Goal: Task Accomplishment & Management: Manage account settings

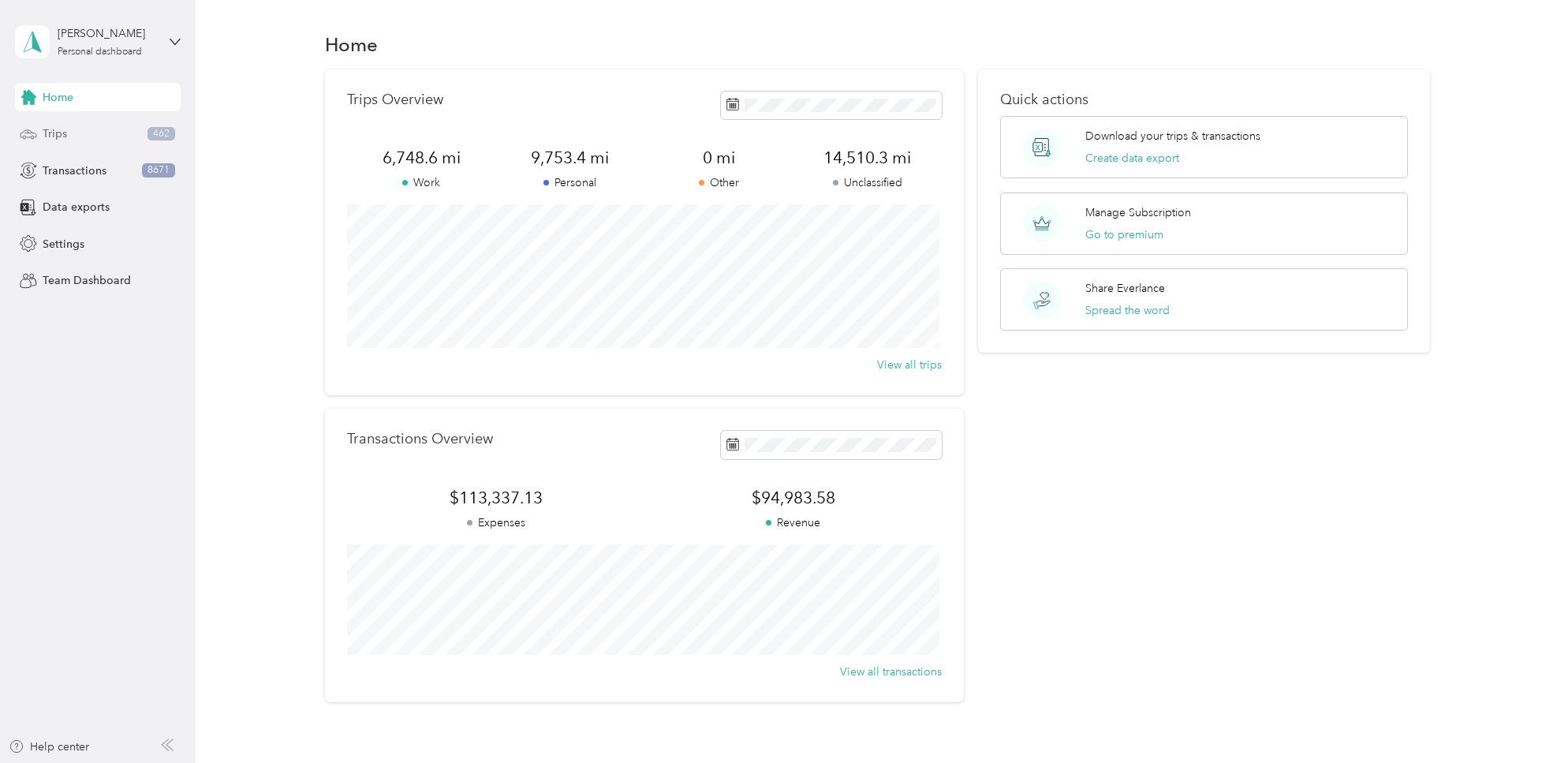
click at [59, 132] on span "Trips" at bounding box center [54, 133] width 25 height 17
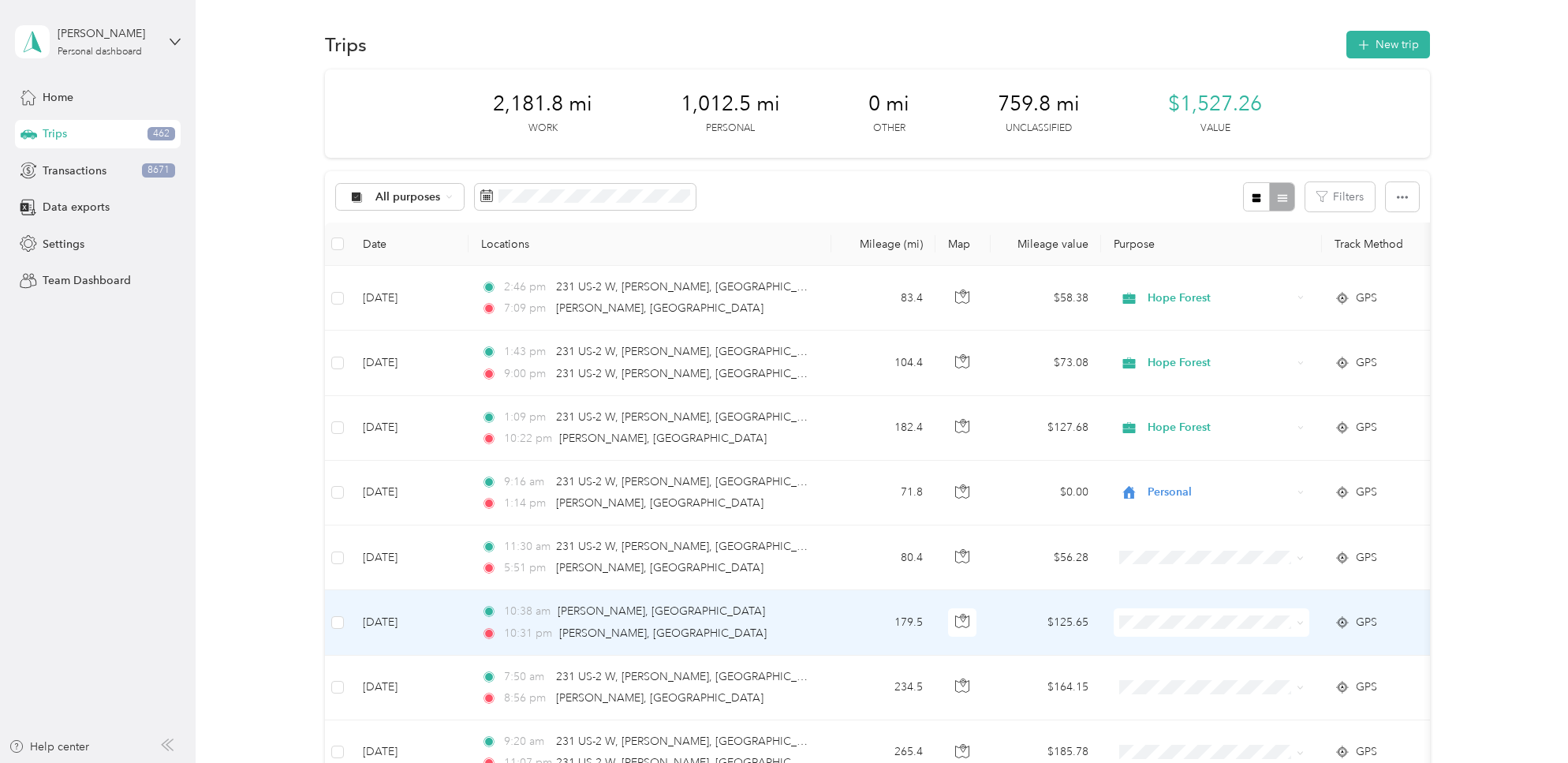
click at [1303, 621] on icon at bounding box center [1300, 622] width 7 height 7
click at [1208, 456] on span "Hope Forest" at bounding box center [1225, 454] width 146 height 17
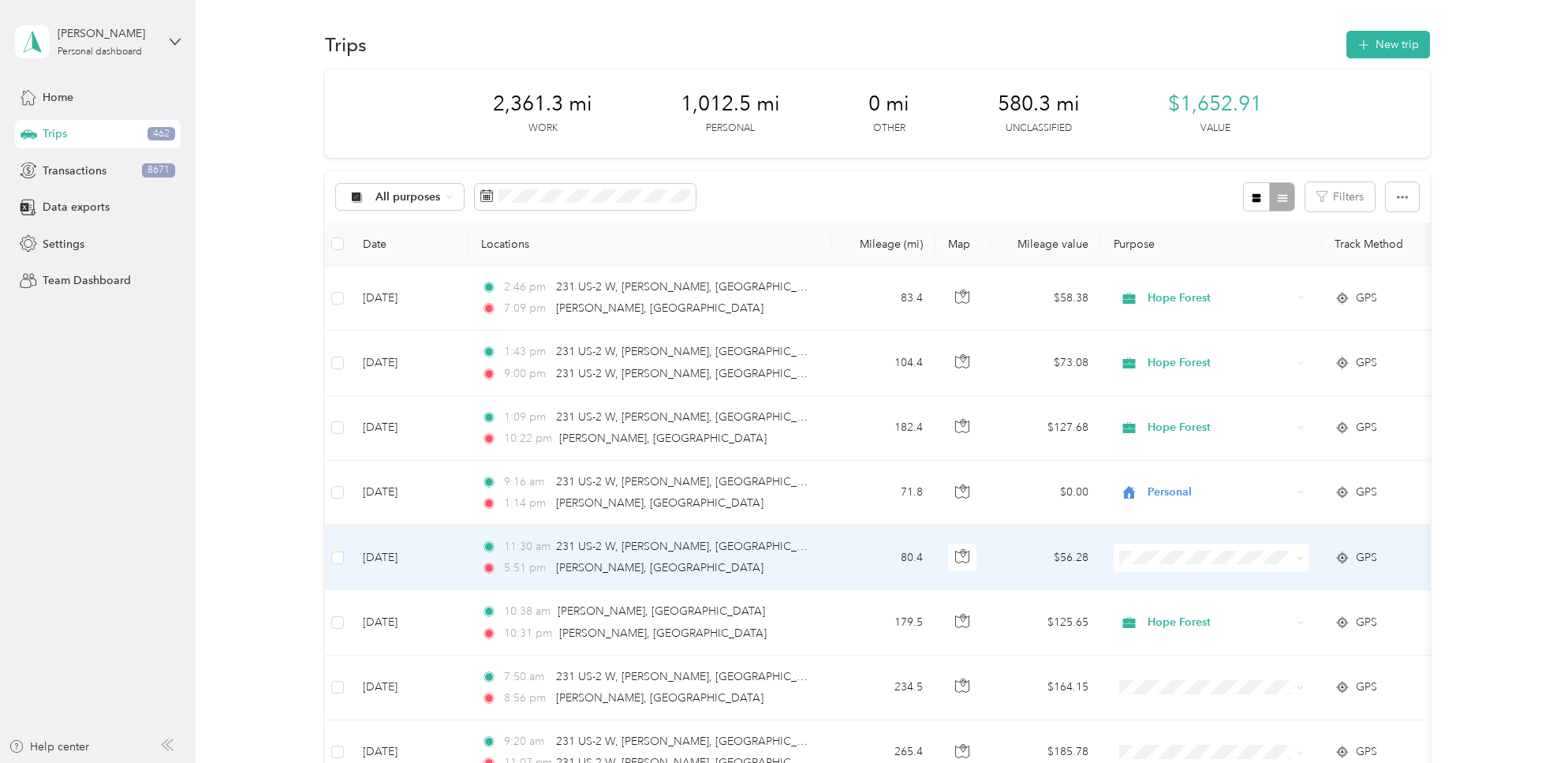
click at [1302, 557] on icon at bounding box center [1301, 558] width 5 height 3
click at [1172, 388] on span "Hope Forest" at bounding box center [1225, 390] width 146 height 17
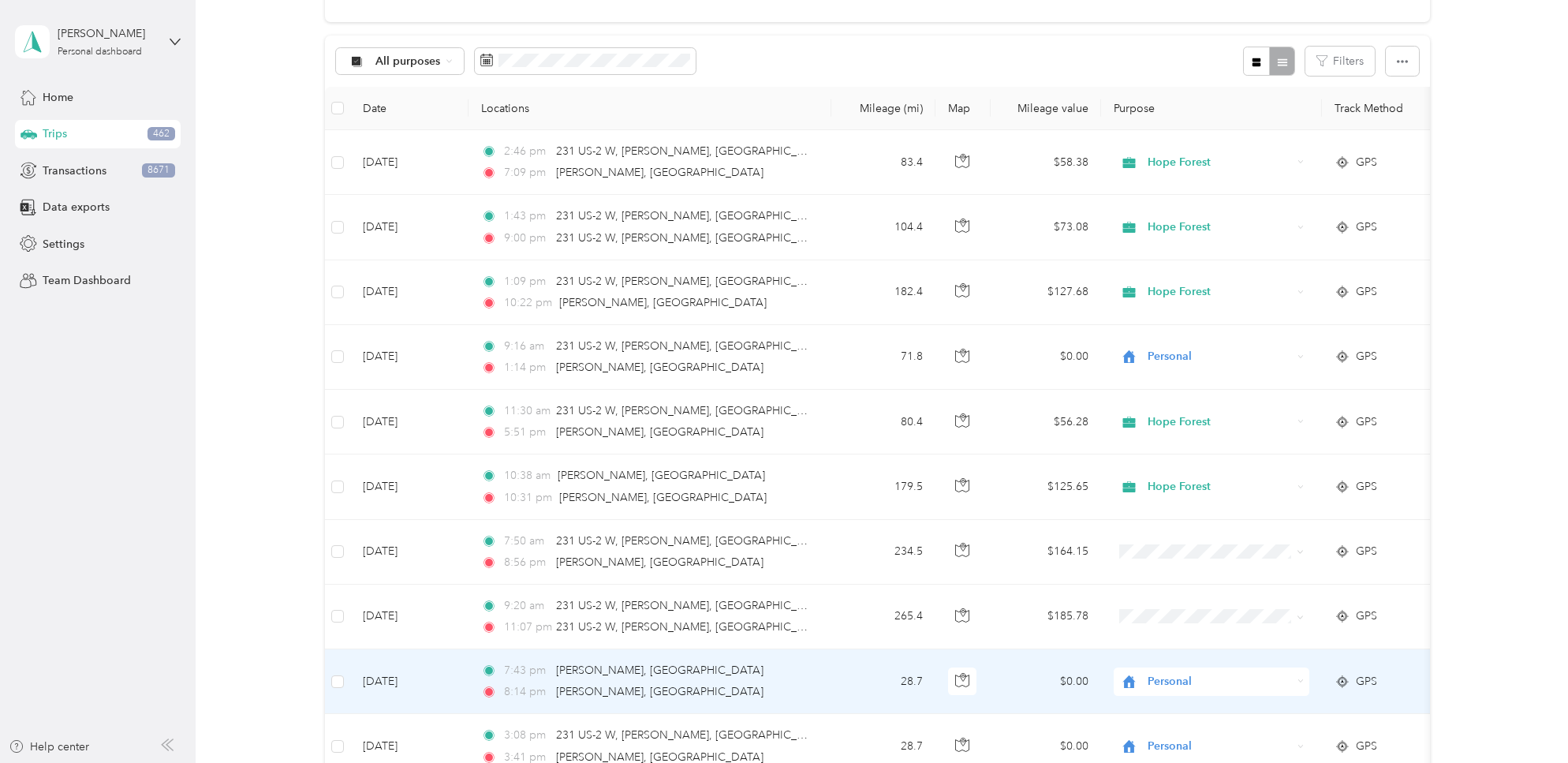
scroll to position [136, 0]
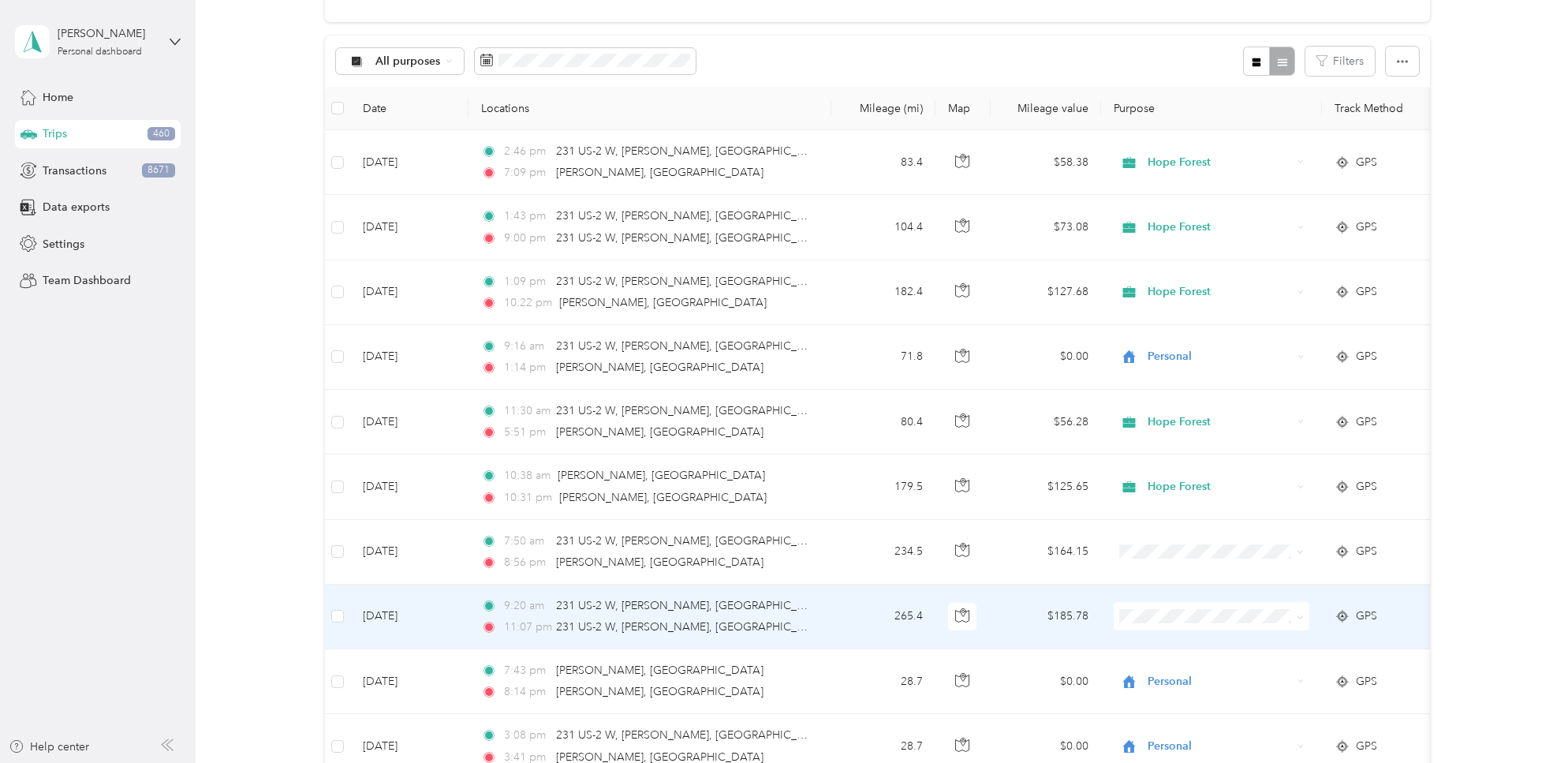
click at [1301, 616] on icon at bounding box center [1300, 617] width 7 height 7
click at [1196, 446] on span "Hope Forest" at bounding box center [1225, 446] width 146 height 17
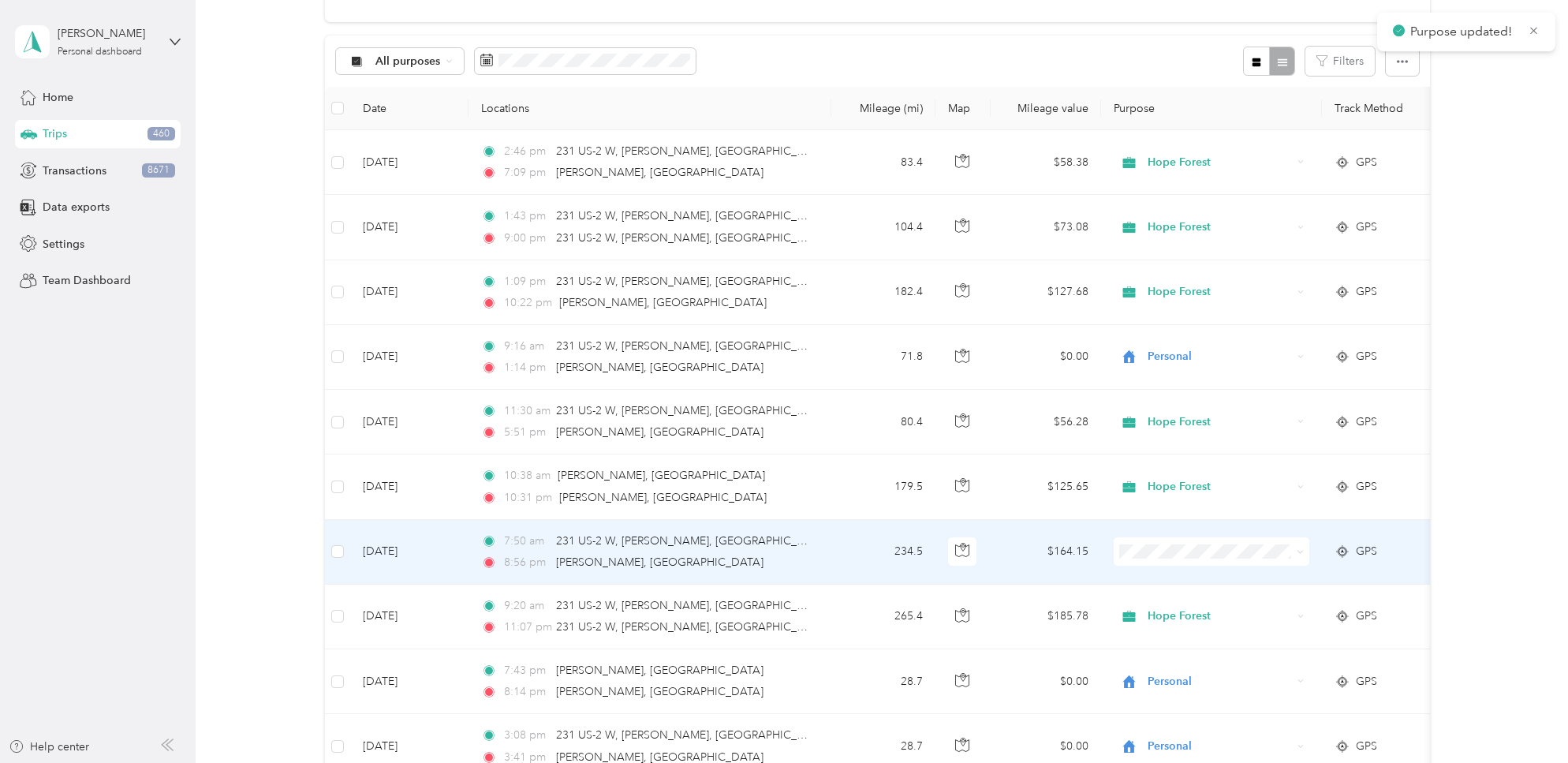
click at [1186, 351] on span "Personal" at bounding box center [1225, 352] width 146 height 17
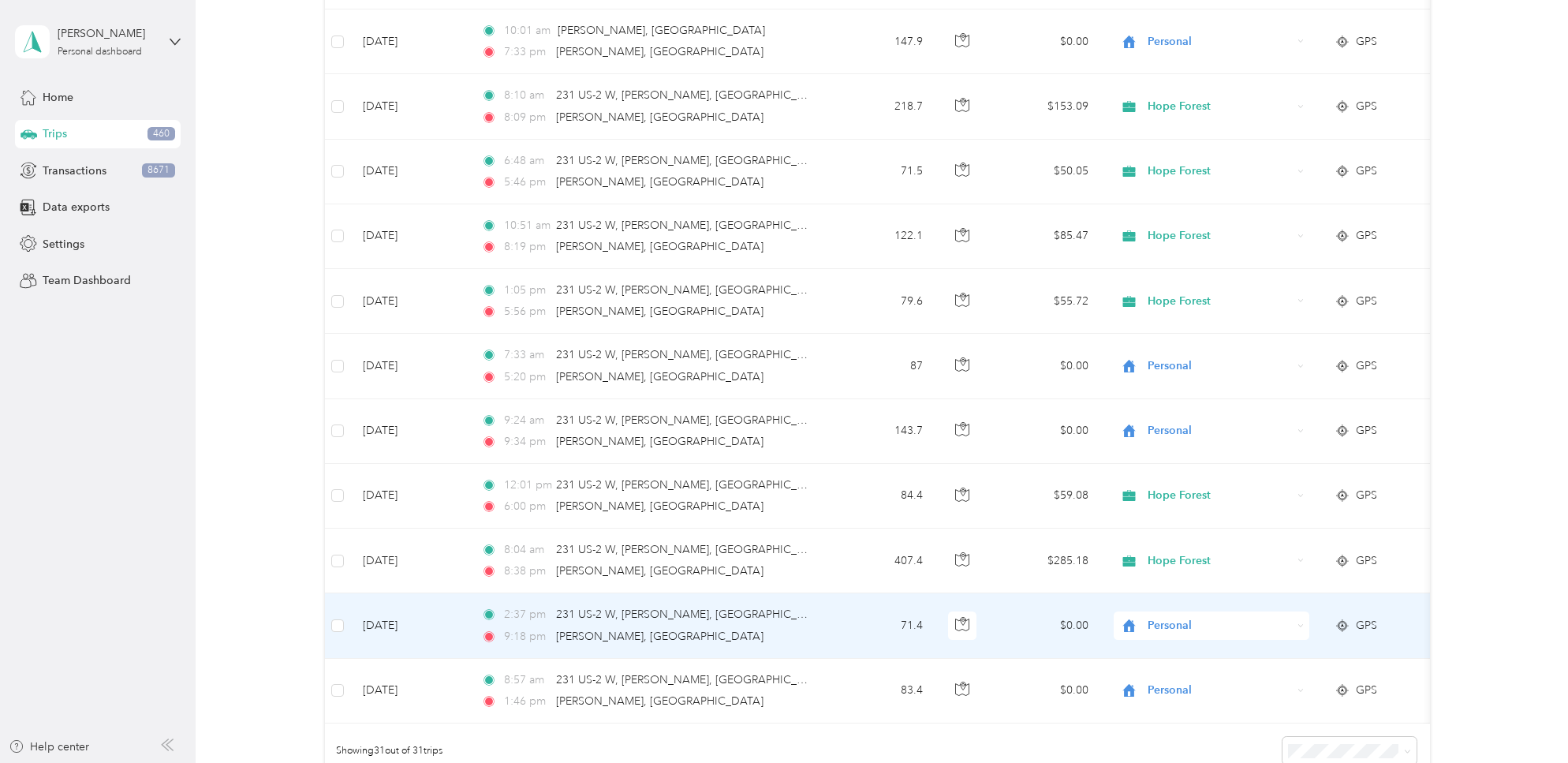
scroll to position [1537, 0]
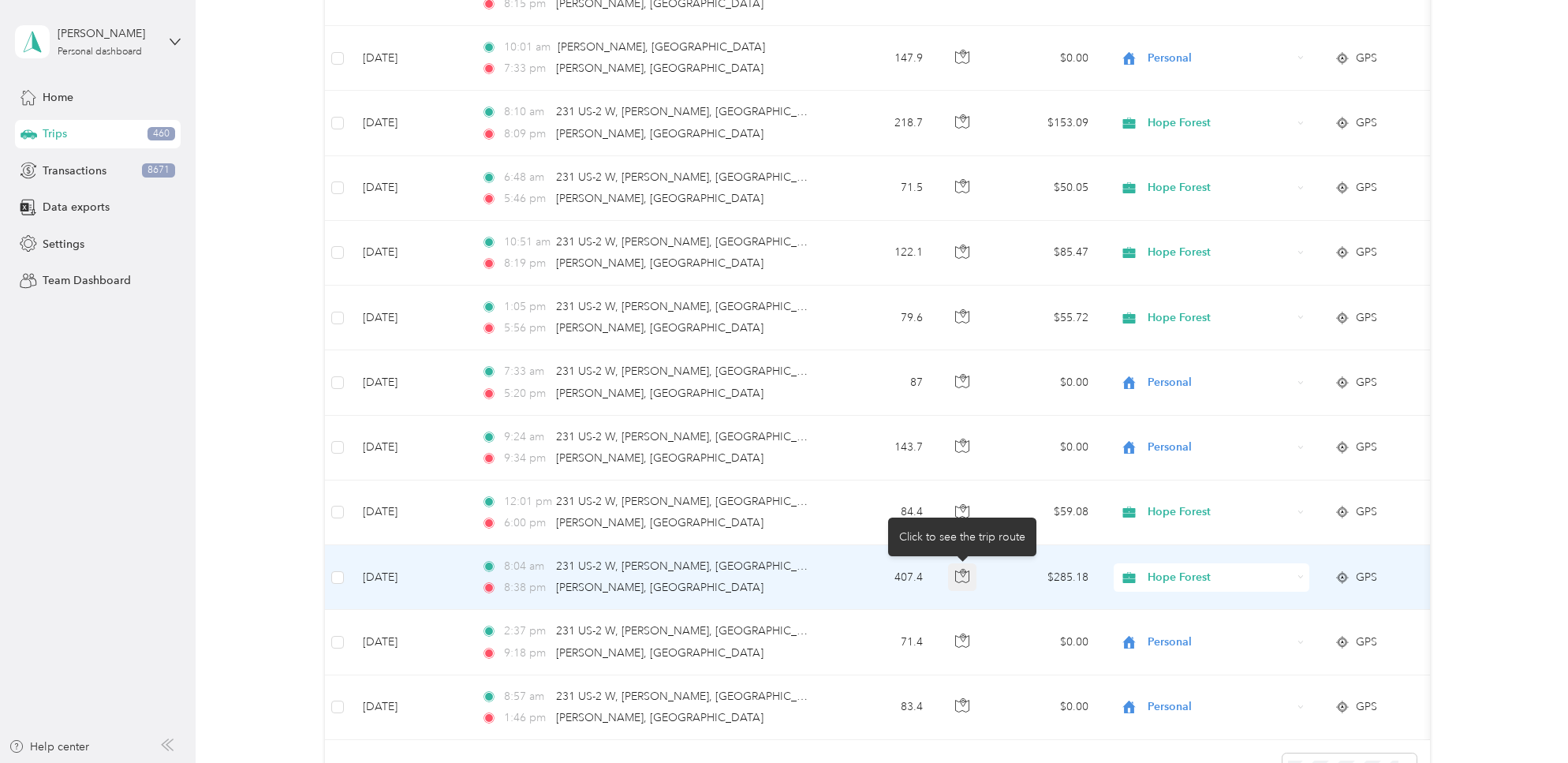
click at [967, 574] on icon "button" at bounding box center [963, 576] width 14 height 14
click at [964, 579] on icon "button" at bounding box center [963, 576] width 14 height 14
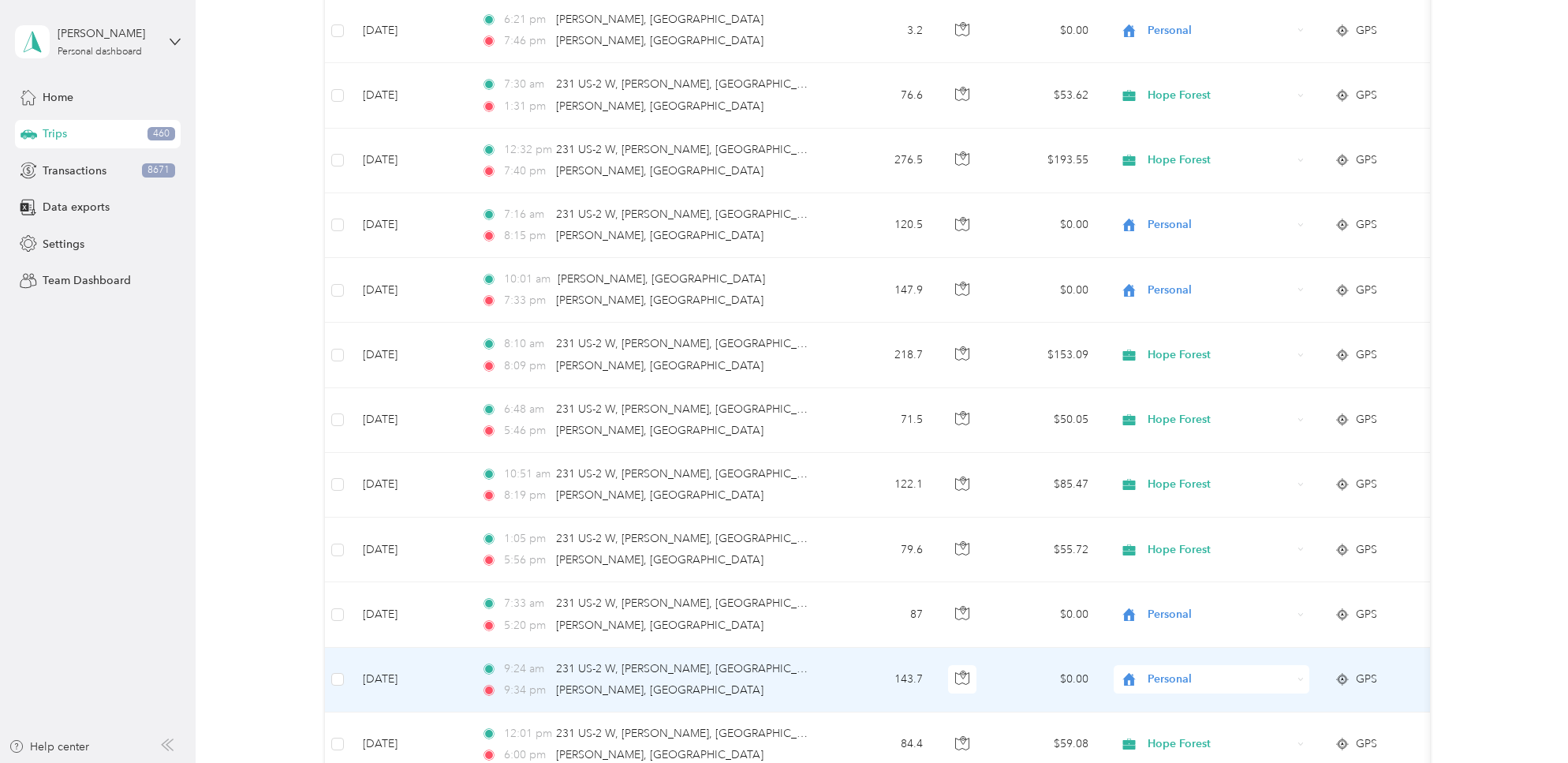
scroll to position [1230, 0]
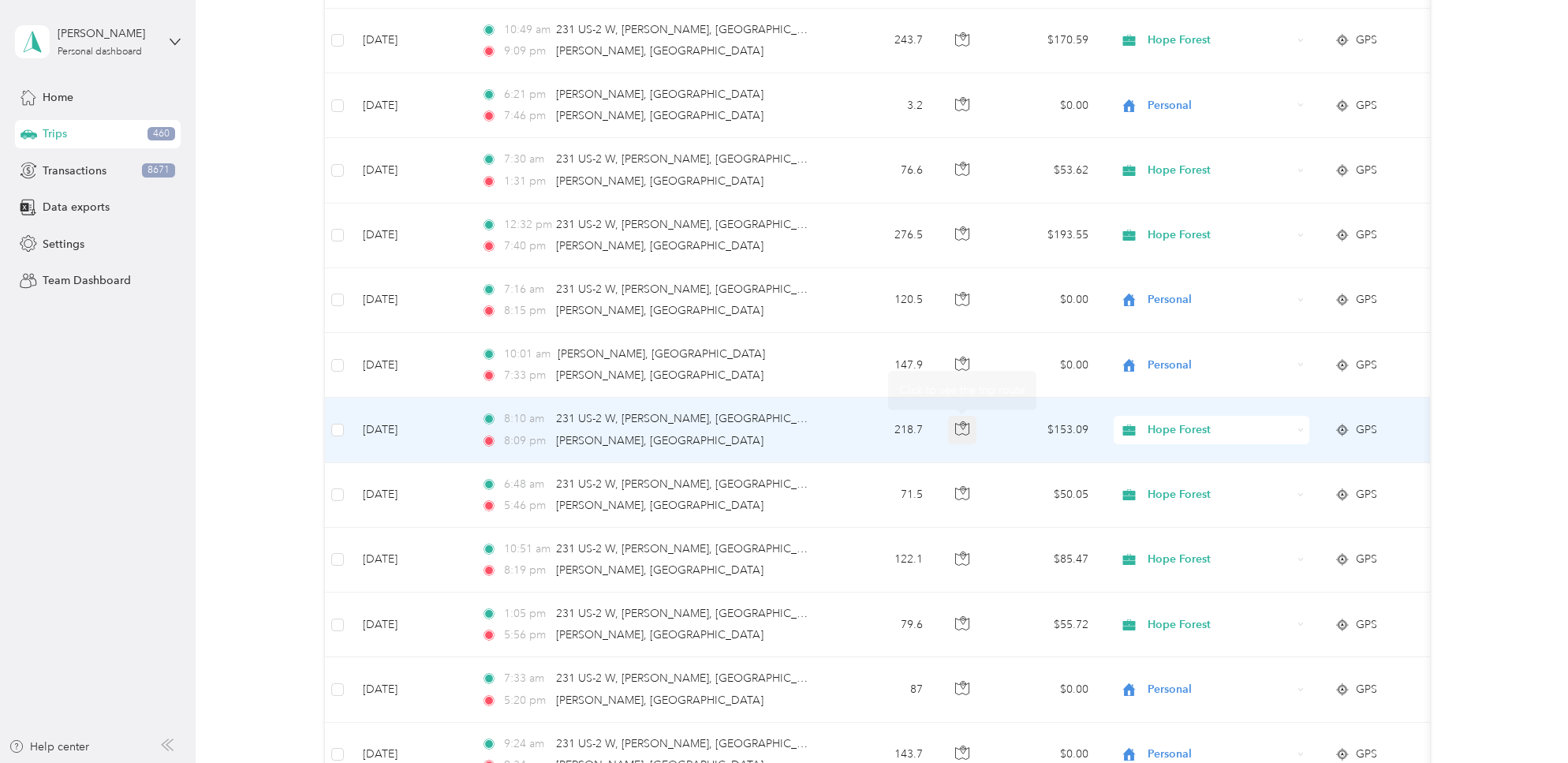
click at [967, 428] on icon "button" at bounding box center [963, 428] width 14 height 14
click at [1304, 430] on div "Hope Forest" at bounding box center [1211, 430] width 195 height 29
click at [1192, 491] on span "Personal" at bounding box center [1225, 486] width 146 height 17
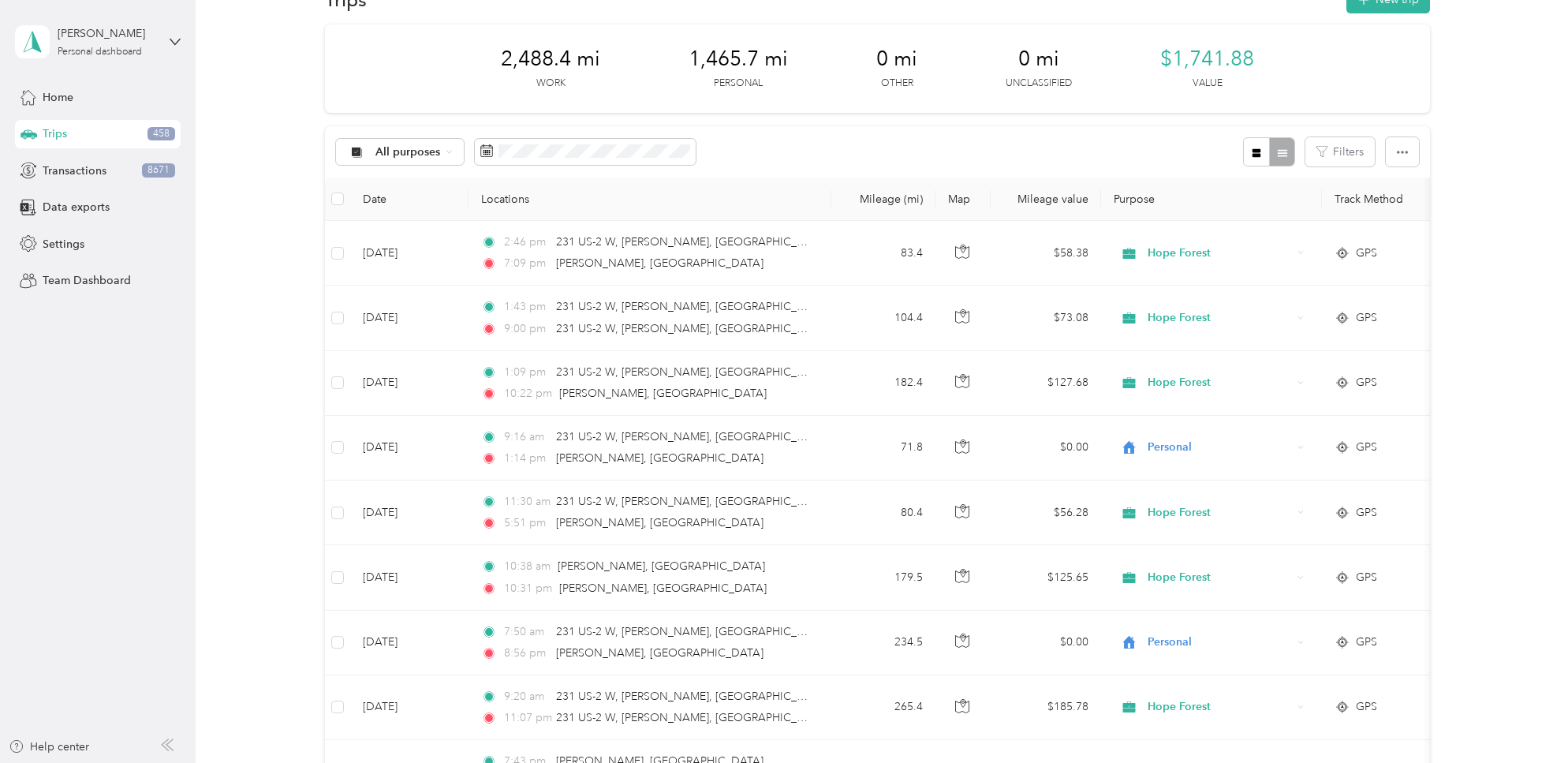
scroll to position [0, 0]
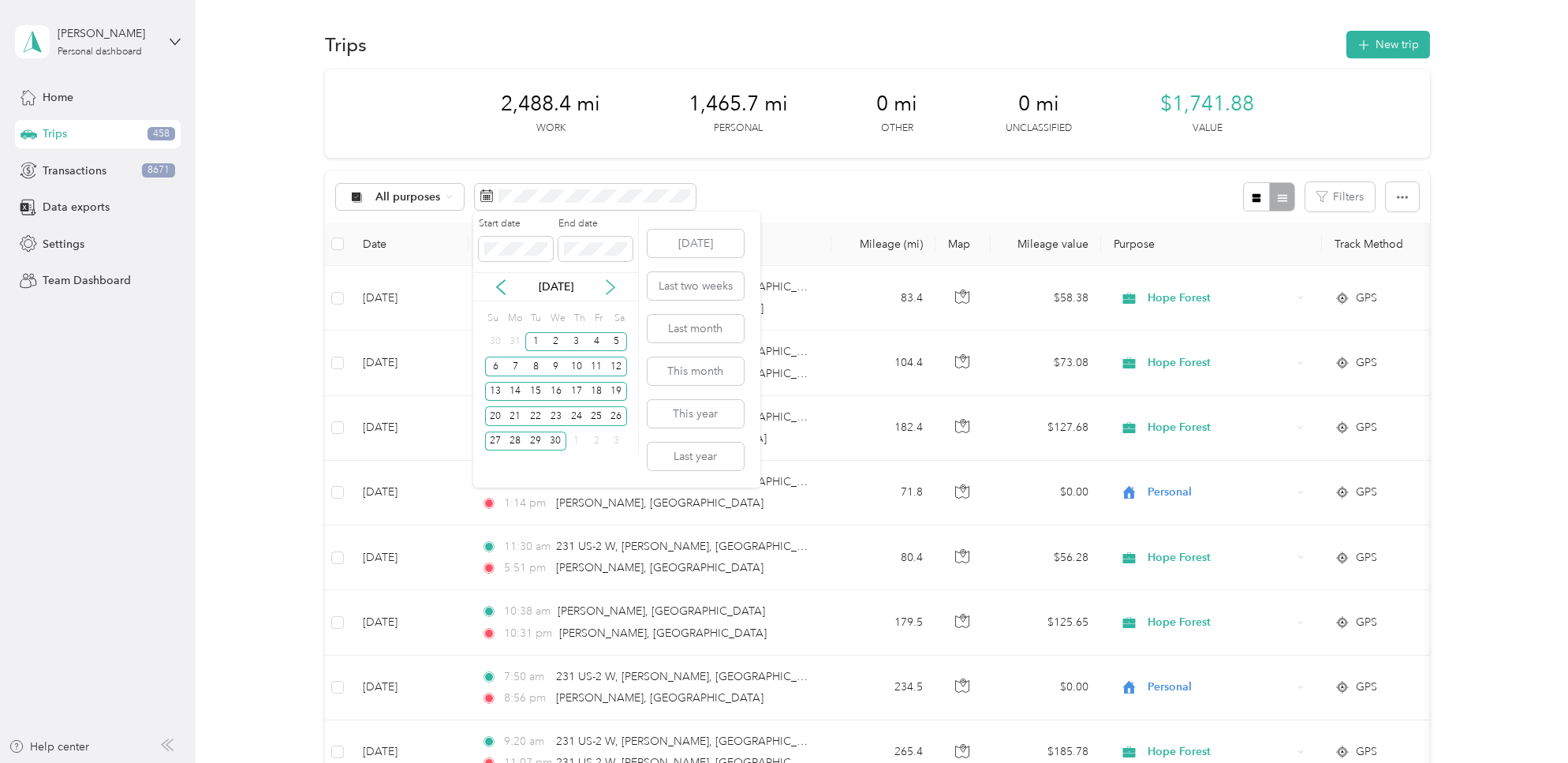
click at [613, 285] on icon at bounding box center [611, 287] width 8 height 14
click at [575, 342] on div "1" at bounding box center [577, 341] width 21 height 20
click at [618, 443] on div "31" at bounding box center [617, 441] width 21 height 20
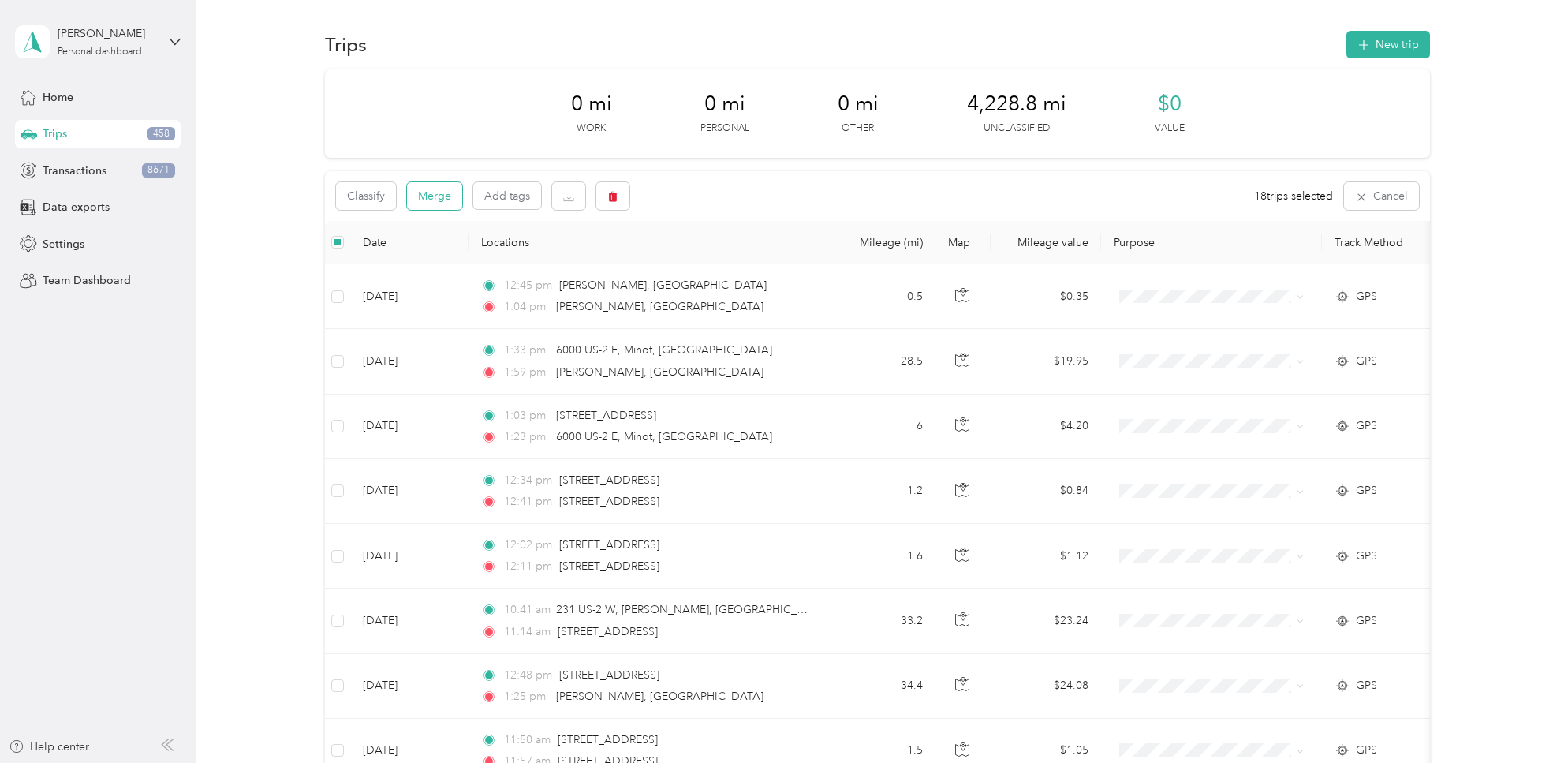
click at [446, 201] on button "Merge" at bounding box center [434, 195] width 55 height 28
click at [451, 206] on button "Merge" at bounding box center [434, 195] width 55 height 28
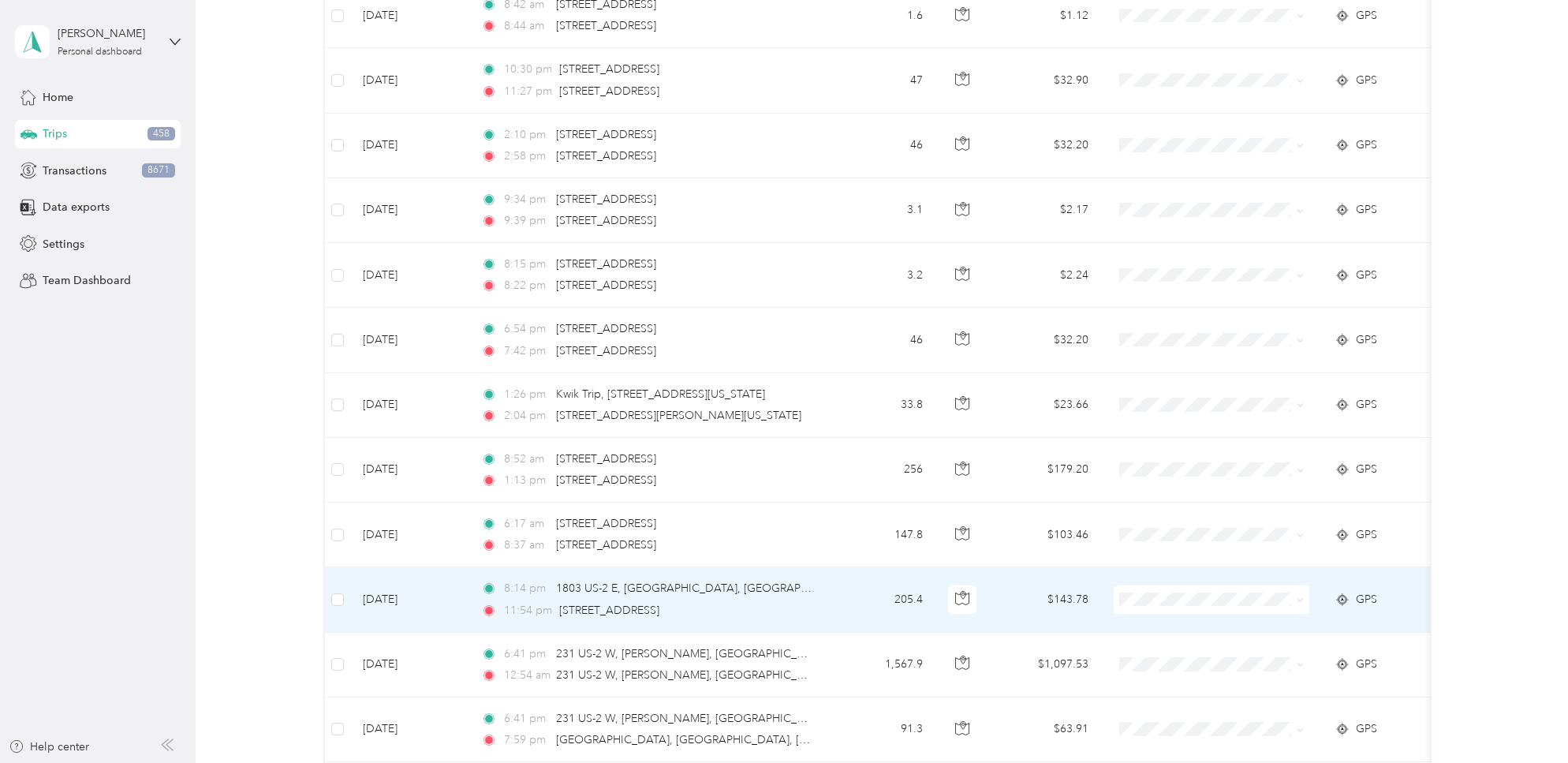
scroll to position [4442, 0]
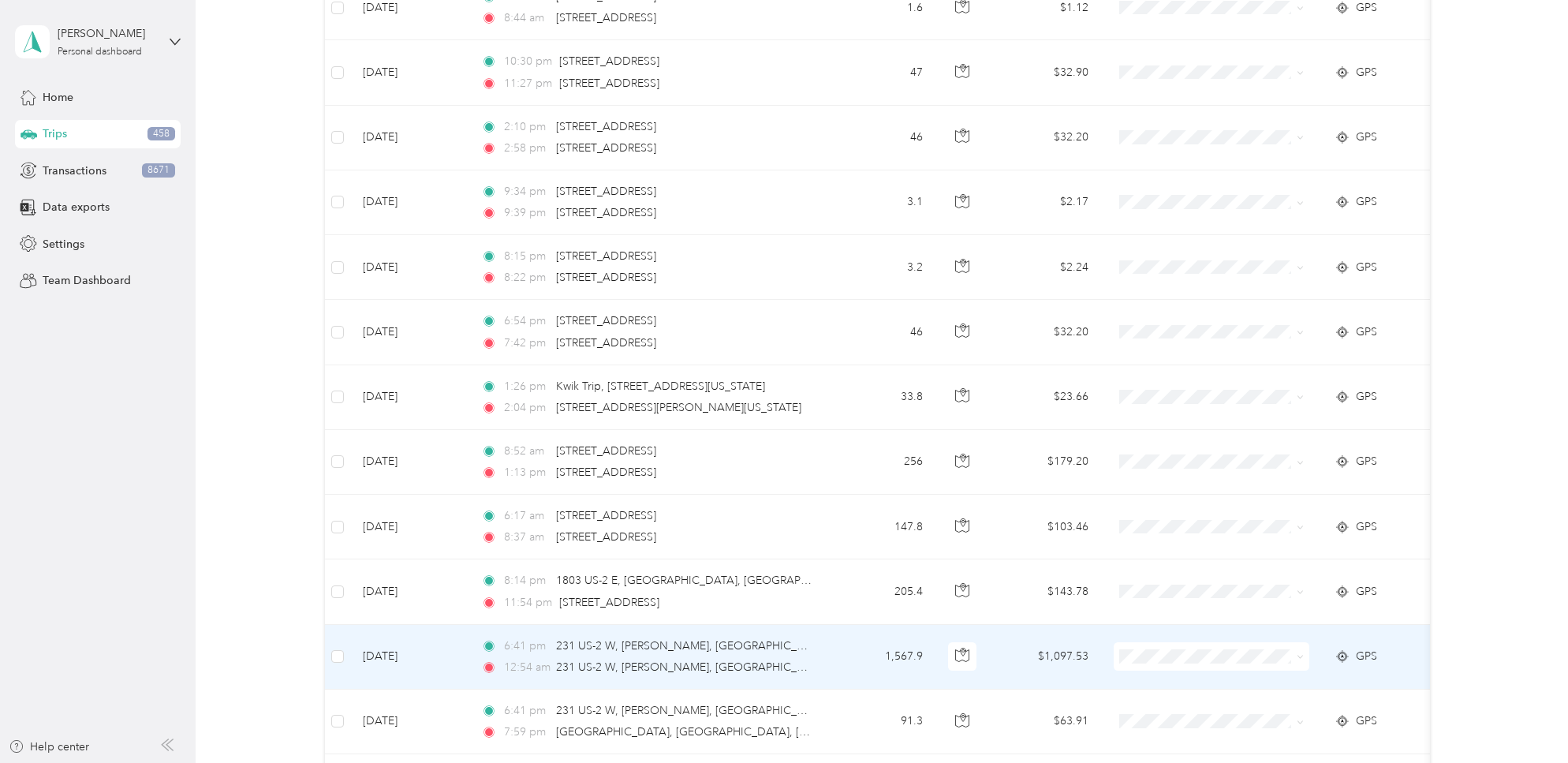
click at [1300, 658] on icon at bounding box center [1300, 656] width 7 height 7
click at [1165, 544] on span "Other" at bounding box center [1225, 544] width 146 height 17
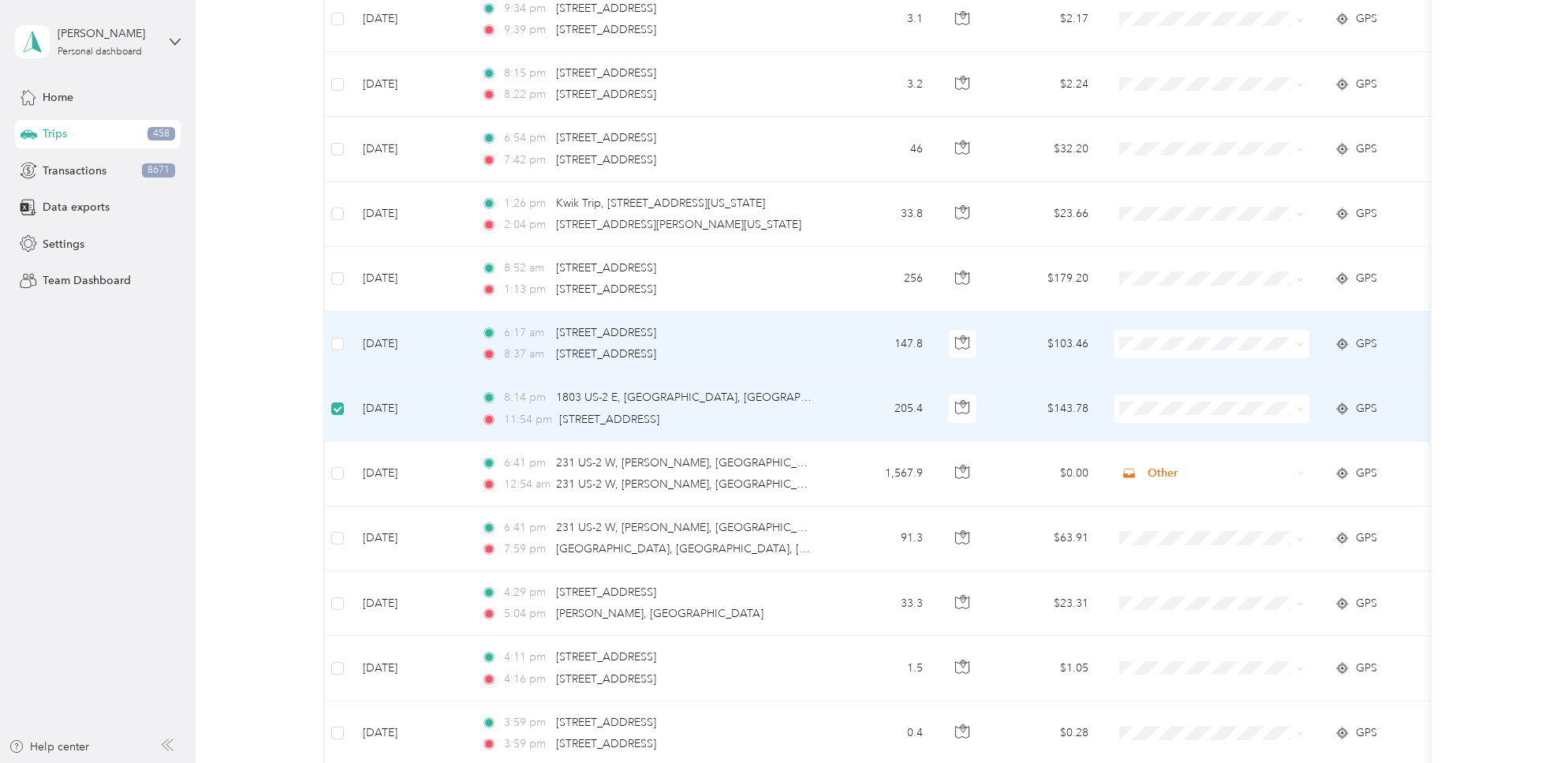
scroll to position [4621, 0]
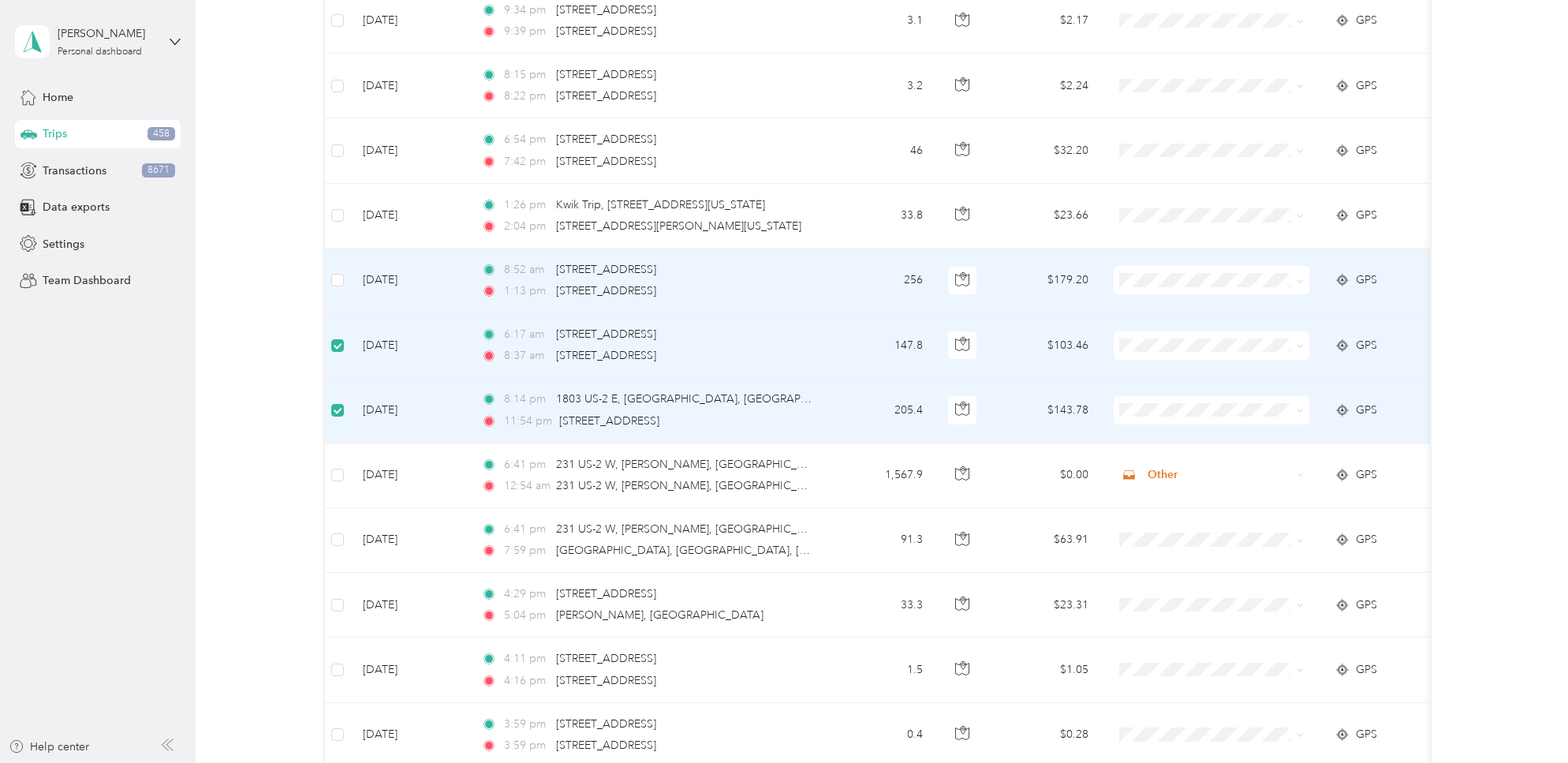
click at [345, 278] on td at bounding box center [338, 281] width 26 height 65
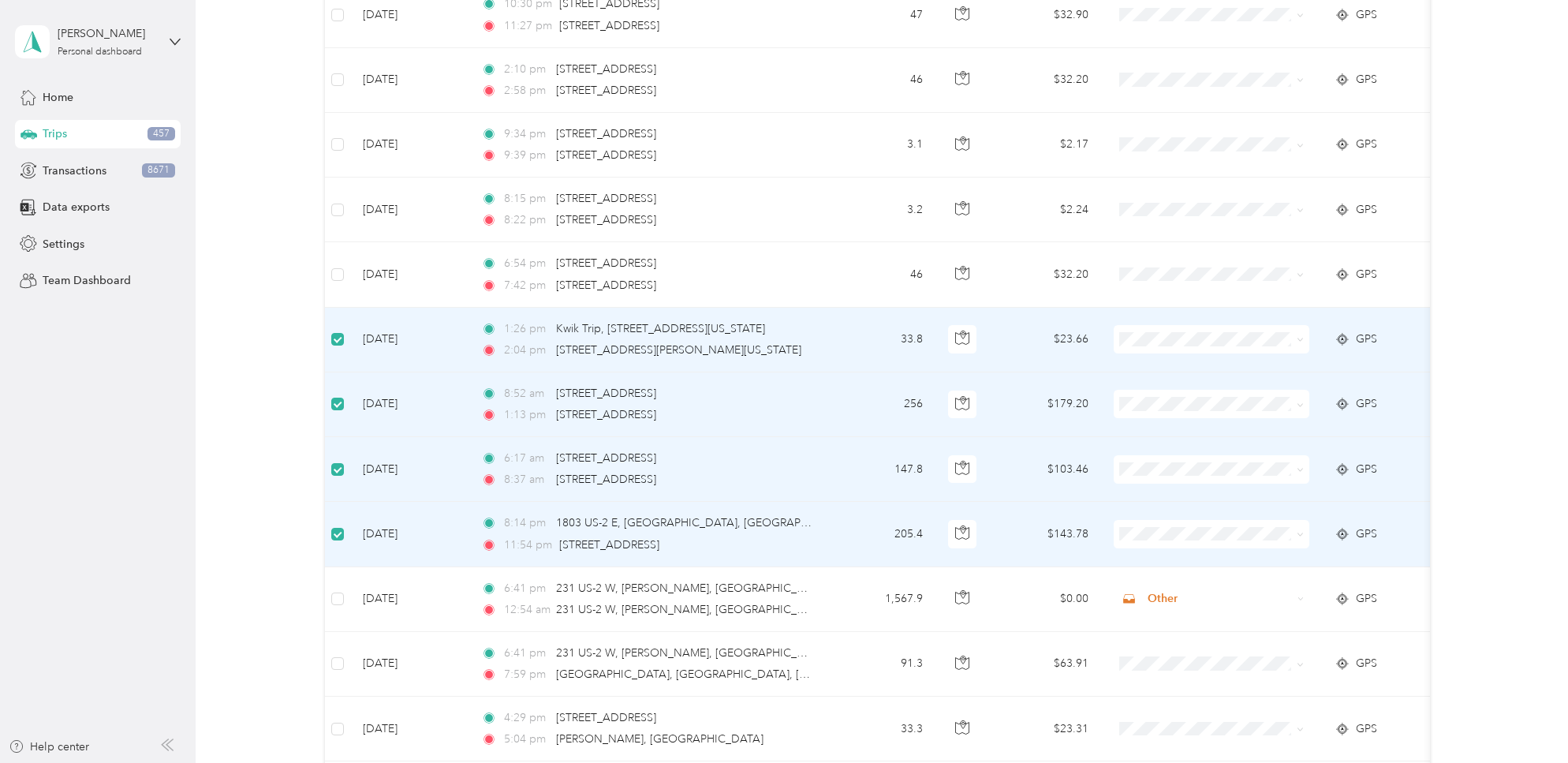
scroll to position [4194, 0]
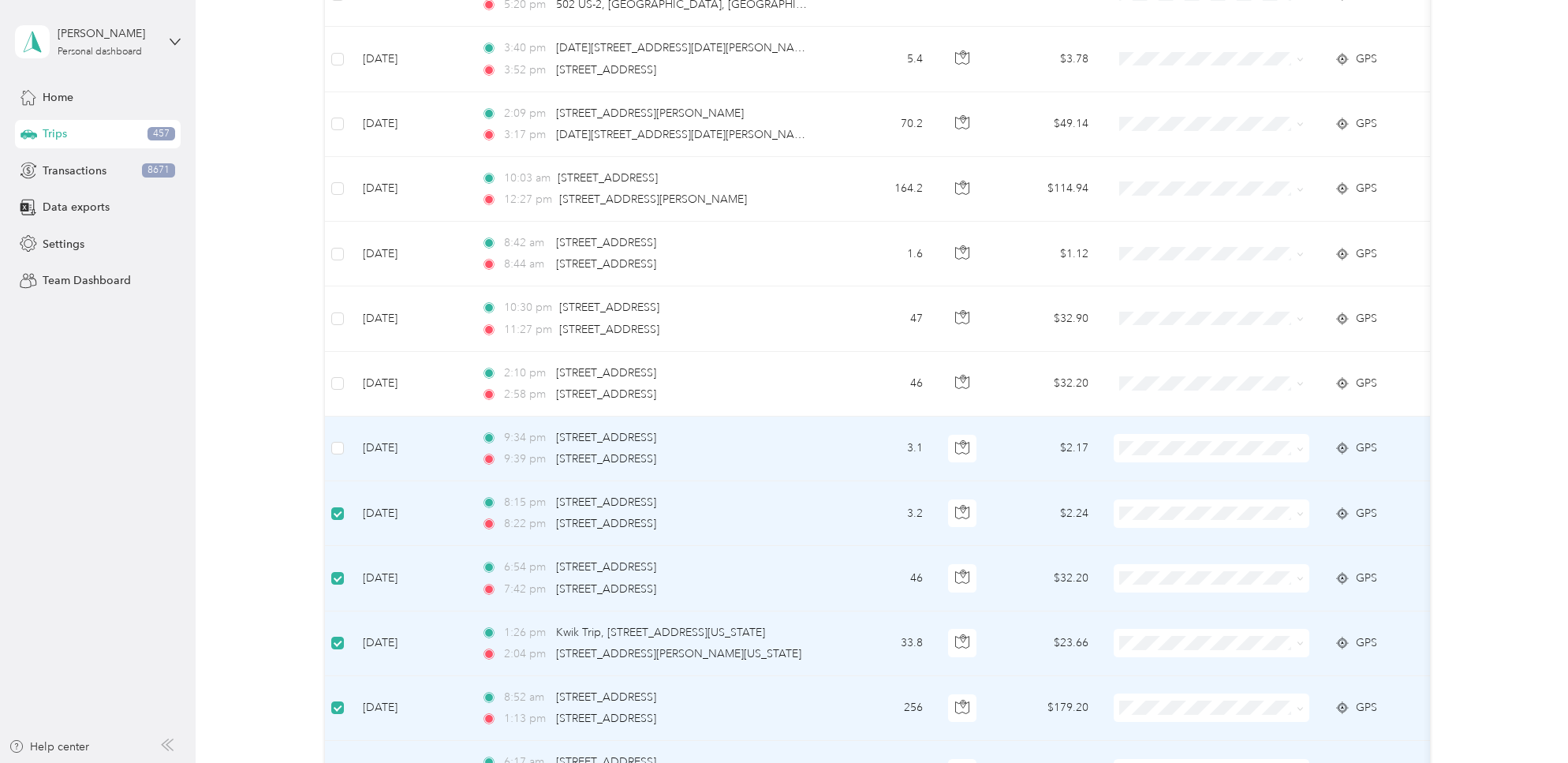
click at [333, 440] on label at bounding box center [337, 448] width 13 height 18
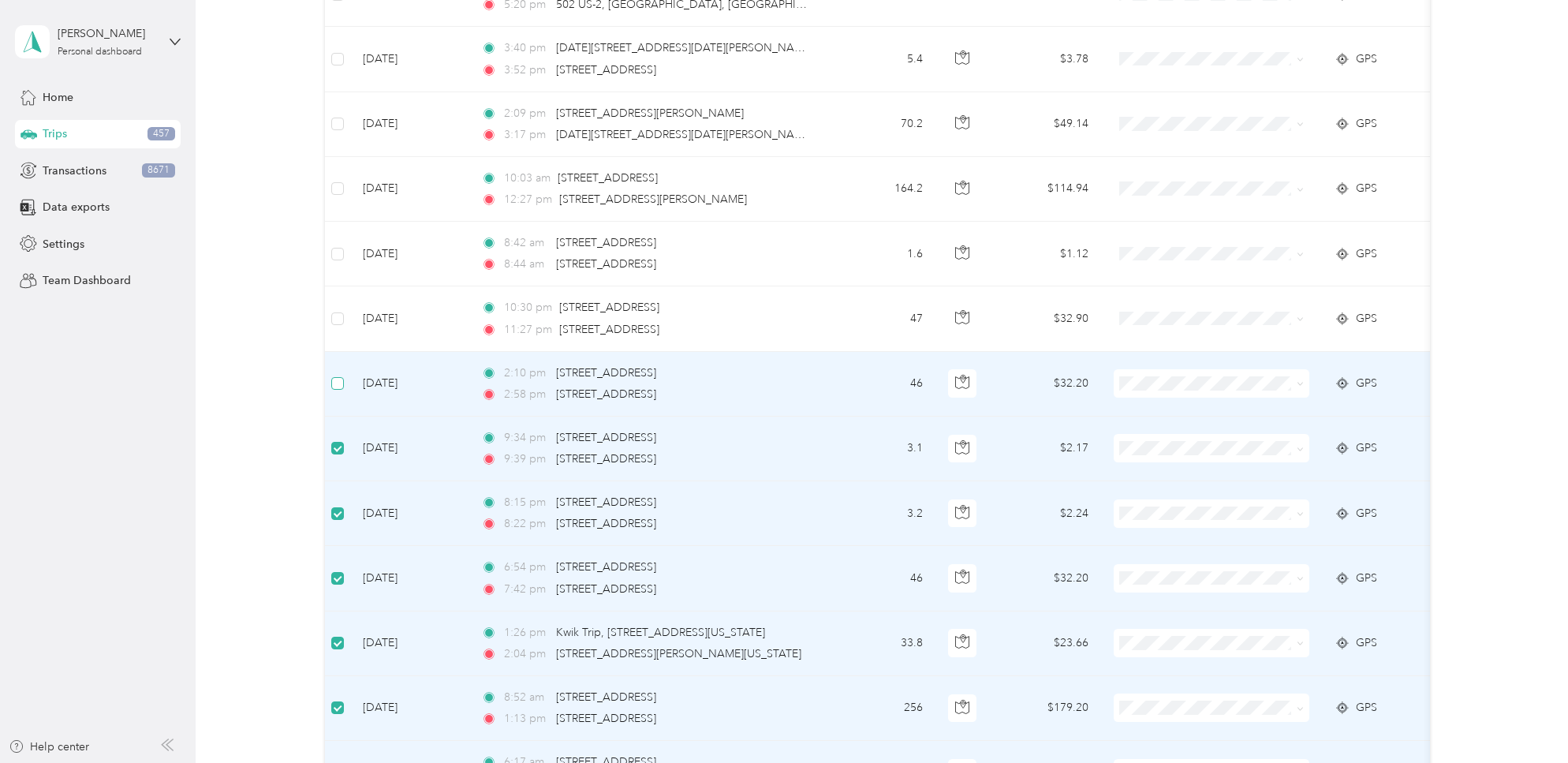
click at [334, 376] on label at bounding box center [337, 383] width 13 height 18
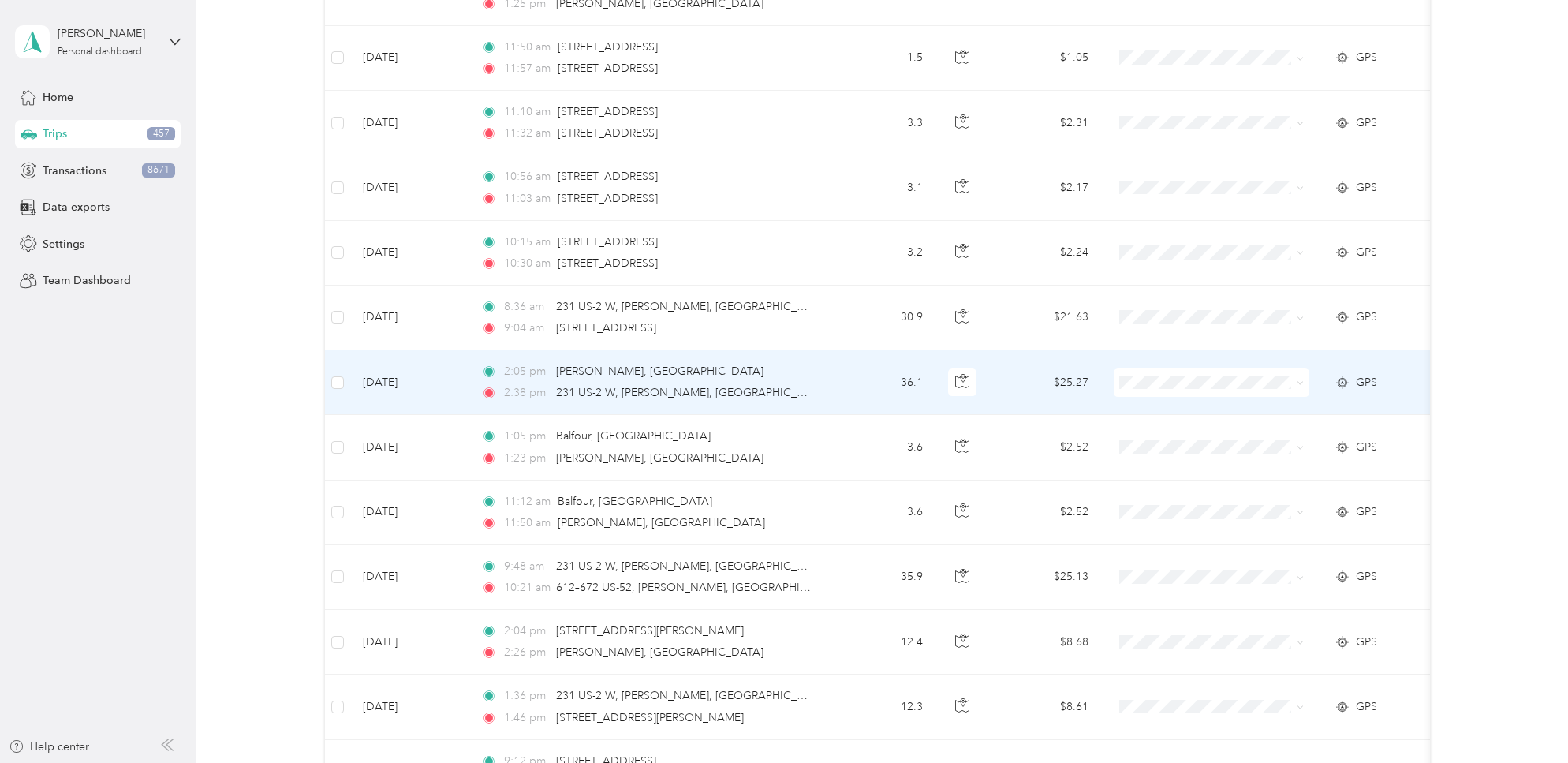
scroll to position [0, 0]
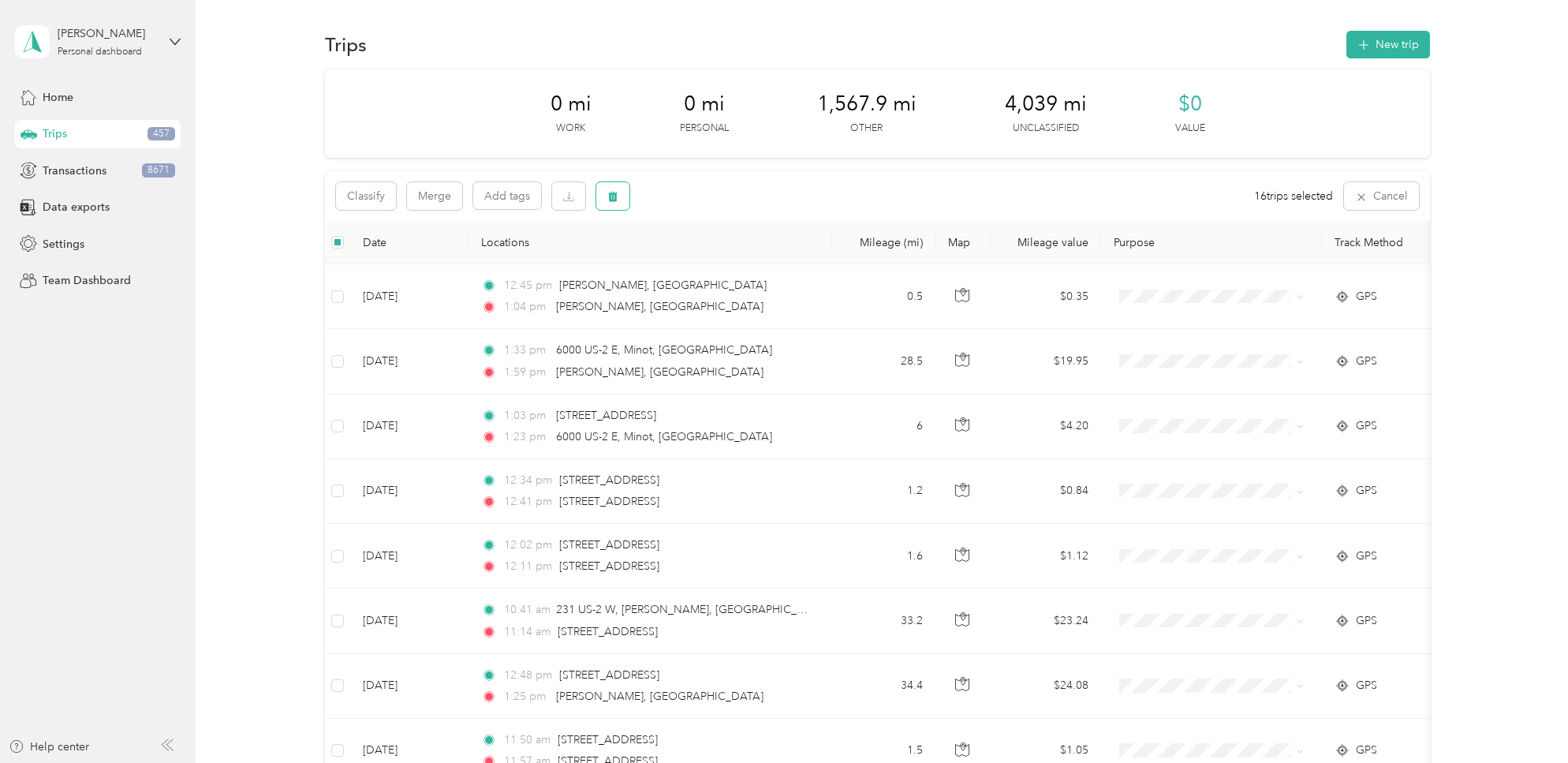
click at [613, 195] on icon "button" at bounding box center [613, 196] width 10 height 10
click at [731, 262] on button "Yes" at bounding box center [733, 262] width 31 height 26
